Goal: Find specific page/section: Find specific page/section

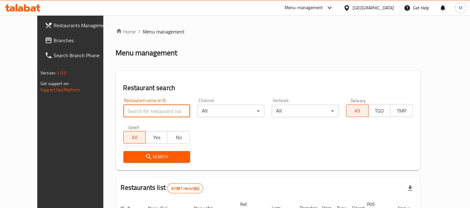
click at [140, 108] on input "search" at bounding box center [156, 111] width 67 height 13
click button "Search" at bounding box center [156, 157] width 67 height 12
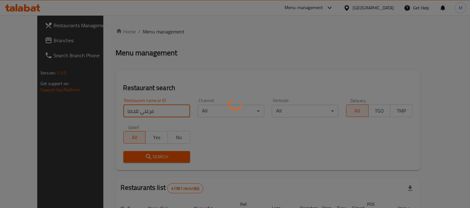
scroll to position [47, 0]
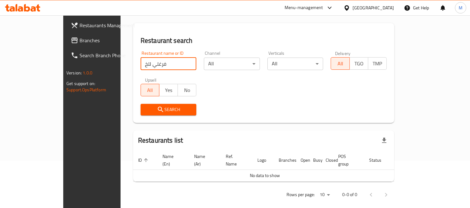
click button "Search" at bounding box center [169, 110] width 56 height 12
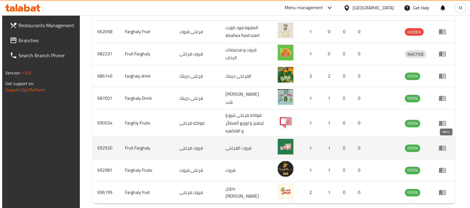
scroll to position [267, 0]
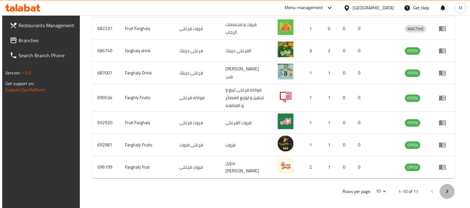
click at [447, 192] on button "Next page" at bounding box center [447, 191] width 15 height 15
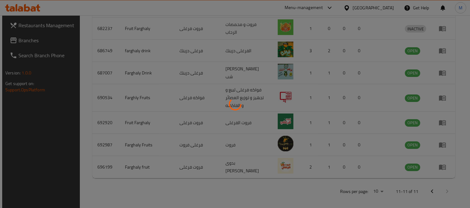
scroll to position [59, 0]
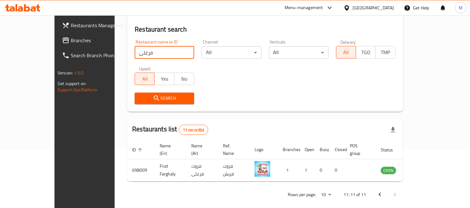
click at [135, 54] on input "فرغلى" at bounding box center [165, 52] width 60 height 13
type input "Vegan"
click button "Search" at bounding box center [165, 99] width 60 height 12
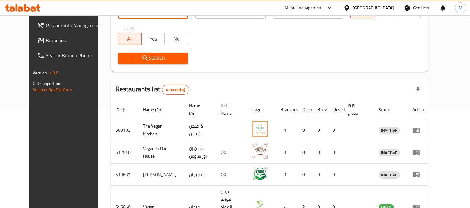
scroll to position [133, 0]
